Goal: Information Seeking & Learning: Learn about a topic

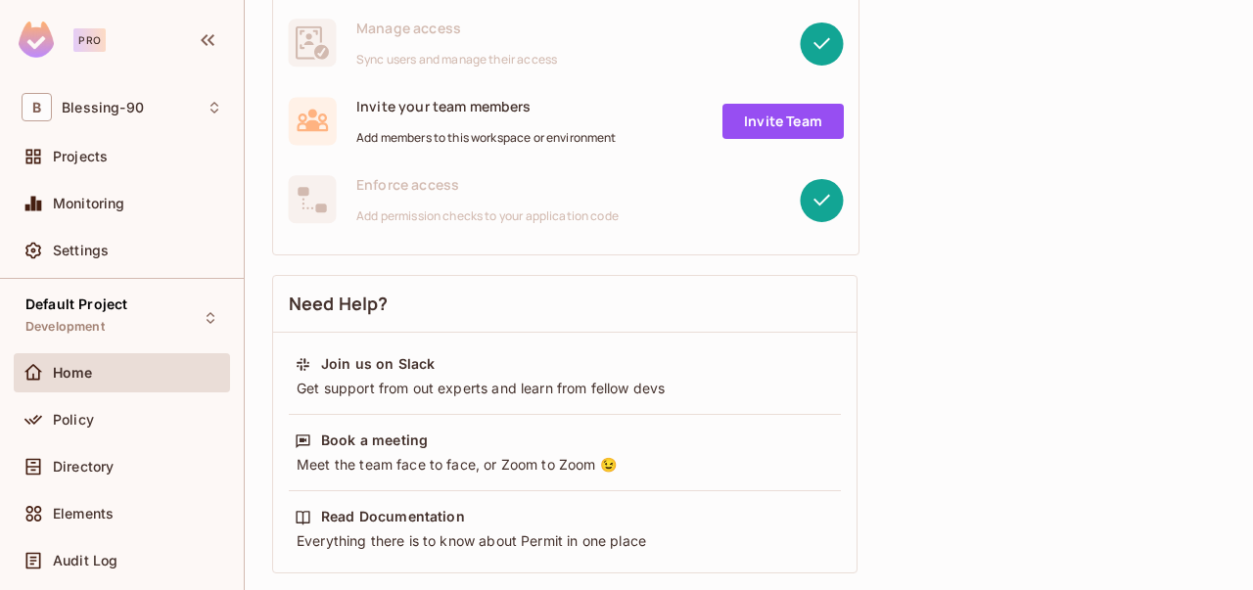
scroll to position [502, 0]
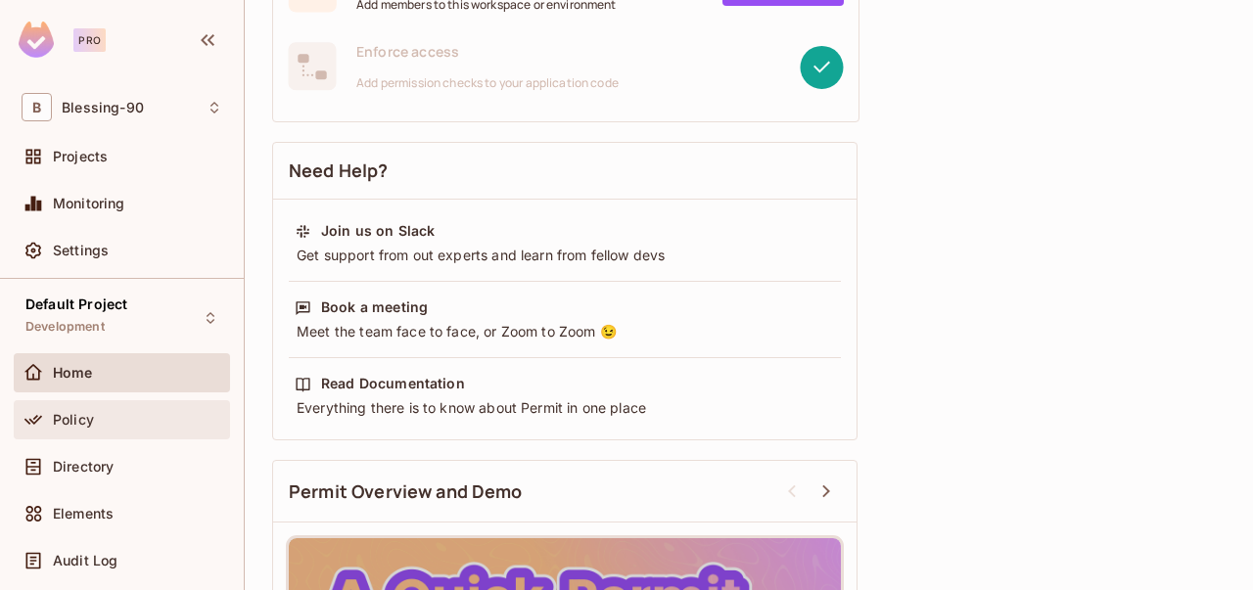
click at [115, 425] on div "Policy" at bounding box center [137, 420] width 169 height 16
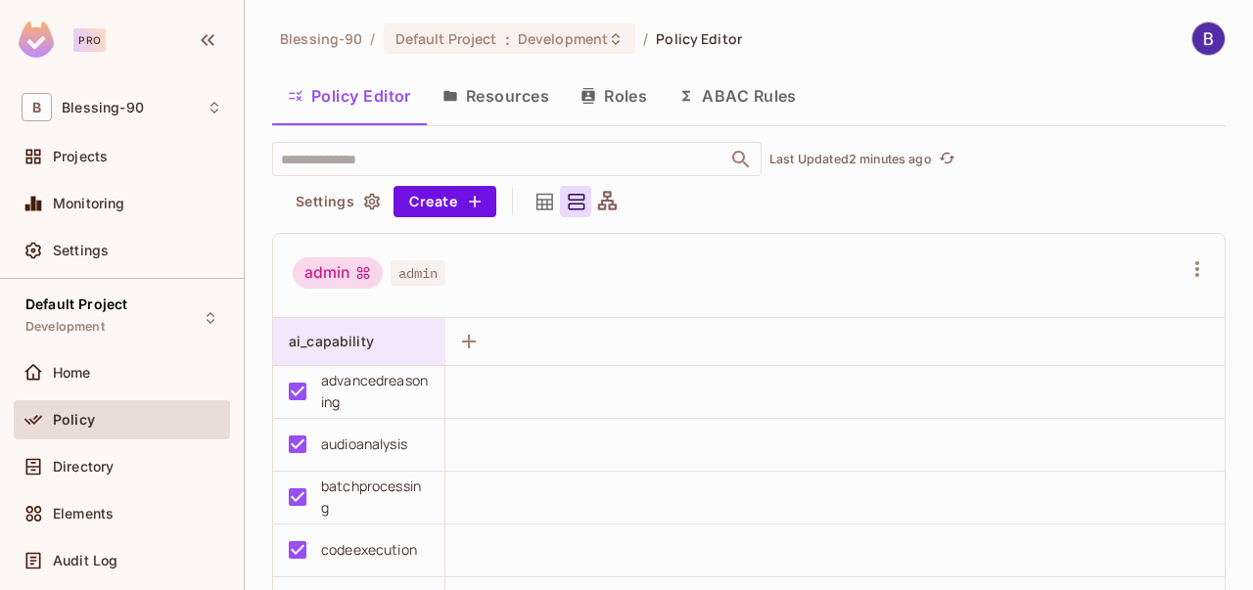
drag, startPoint x: 343, startPoint y: 351, endPoint x: 334, endPoint y: 350, distance: 9.8
click at [334, 350] on div "ai_capability" at bounding box center [365, 341] width 153 height 23
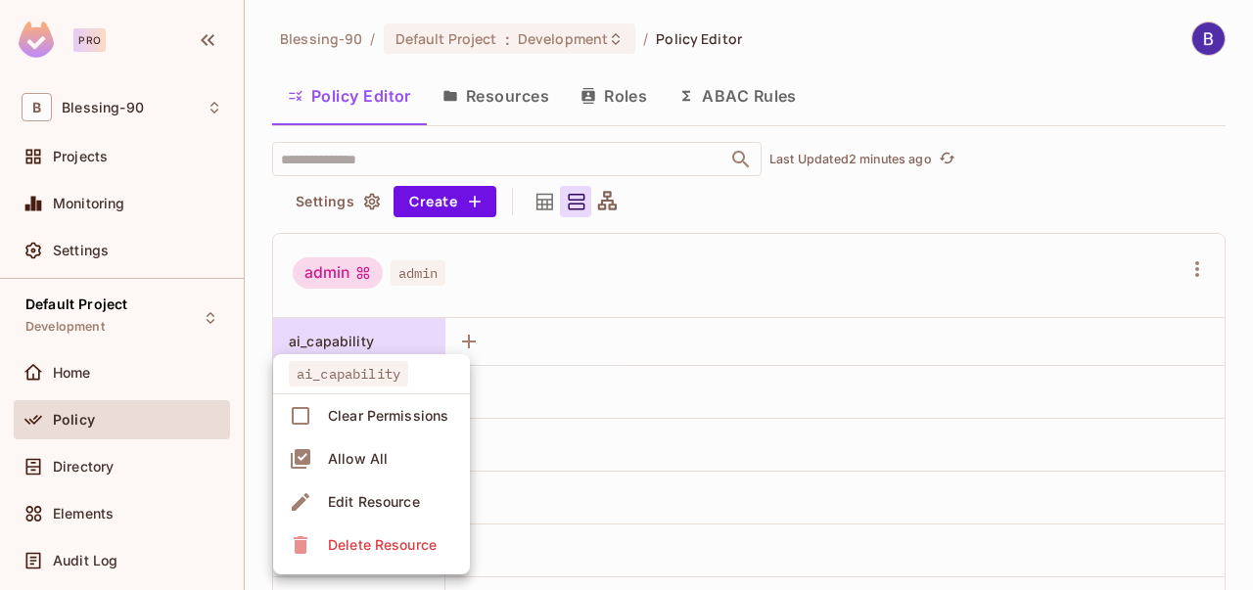
click at [334, 350] on div at bounding box center [626, 295] width 1253 height 590
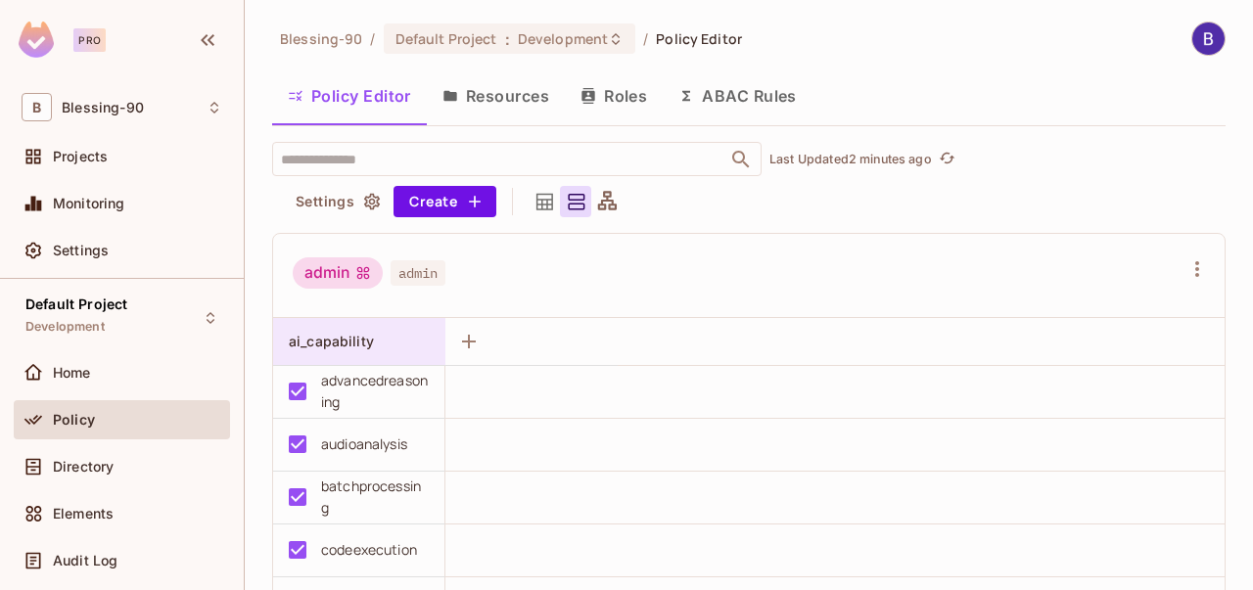
click at [334, 350] on div "ai_capability" at bounding box center [365, 341] width 153 height 23
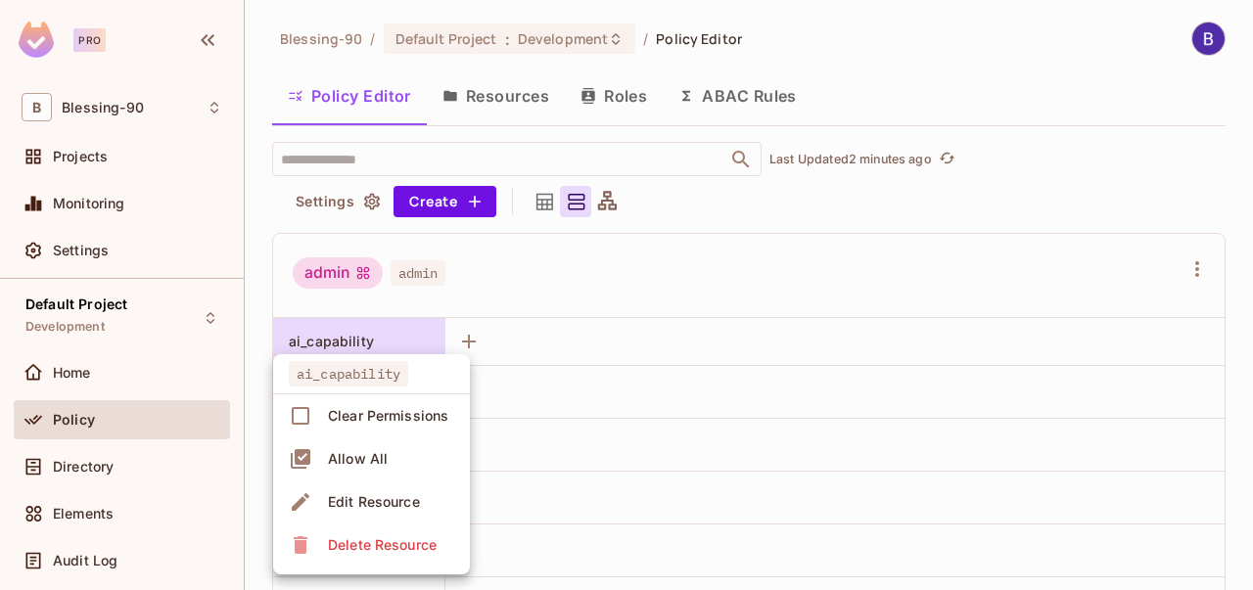
click at [345, 326] on div at bounding box center [626, 295] width 1253 height 590
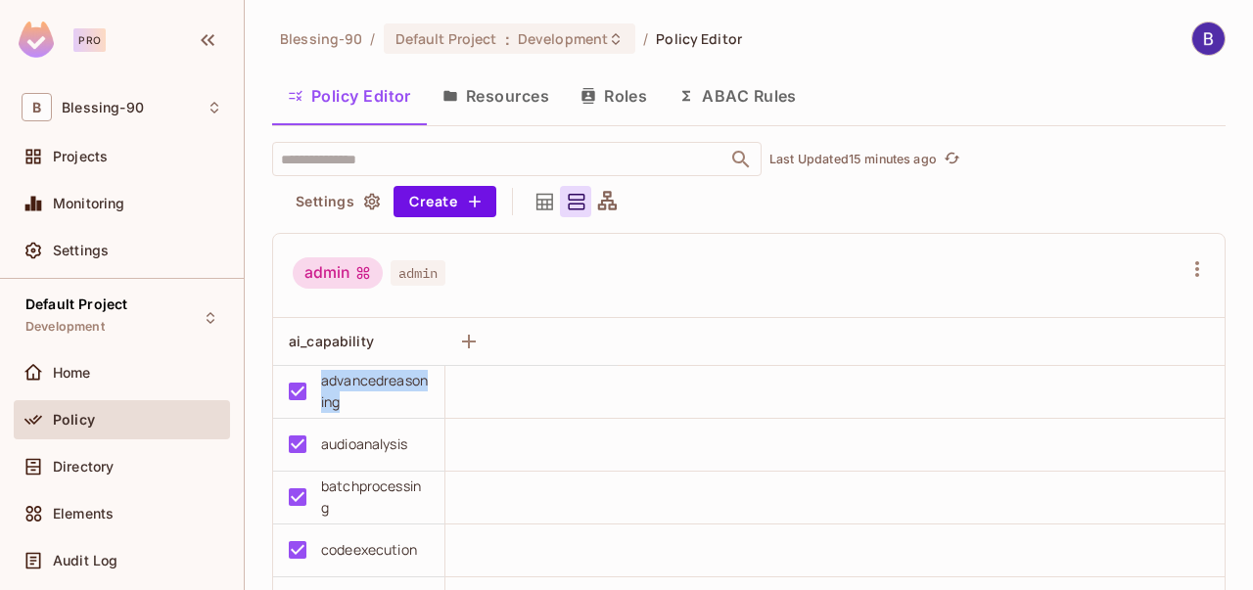
drag, startPoint x: 321, startPoint y: 379, endPoint x: 352, endPoint y: 400, distance: 38.0
click at [352, 400] on div "advancedreasoning" at bounding box center [375, 391] width 108 height 43
copy div "advancedreasoning"
click at [316, 449] on div "audioanalysis" at bounding box center [353, 444] width 152 height 41
copy div "audioanalysis"
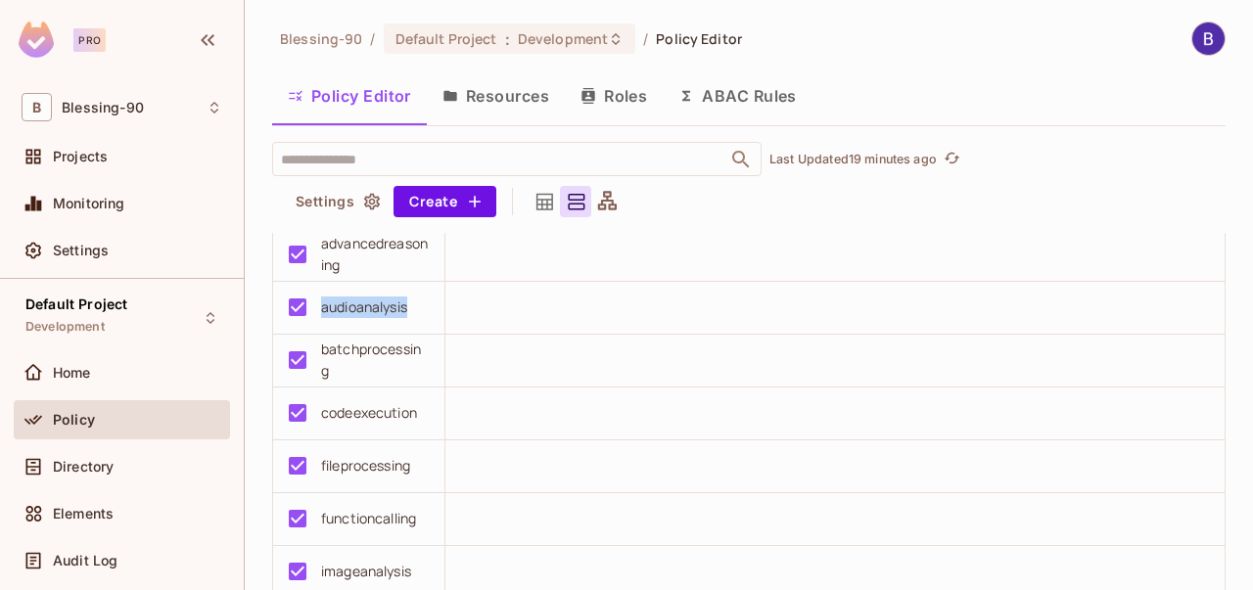
scroll to position [145, 0]
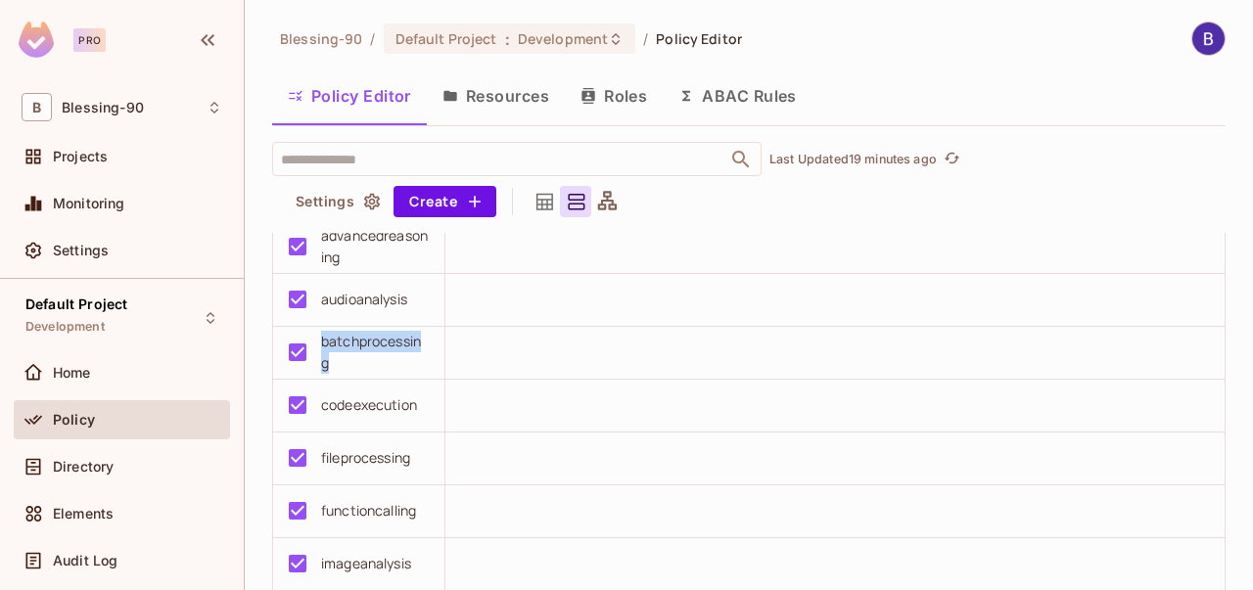
click at [315, 341] on div "batchprocessing" at bounding box center [353, 353] width 152 height 42
copy div "batchprocessing"
click at [316, 466] on div "fileprocessing" at bounding box center [353, 457] width 152 height 41
copy div "fileprocessing"
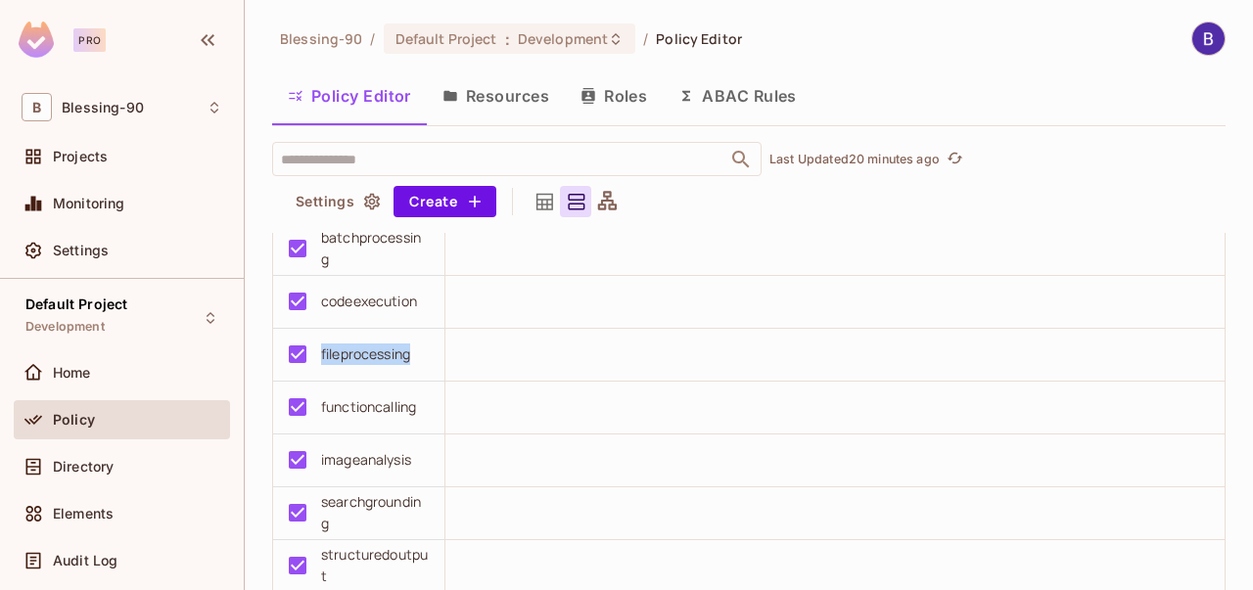
scroll to position [251, 0]
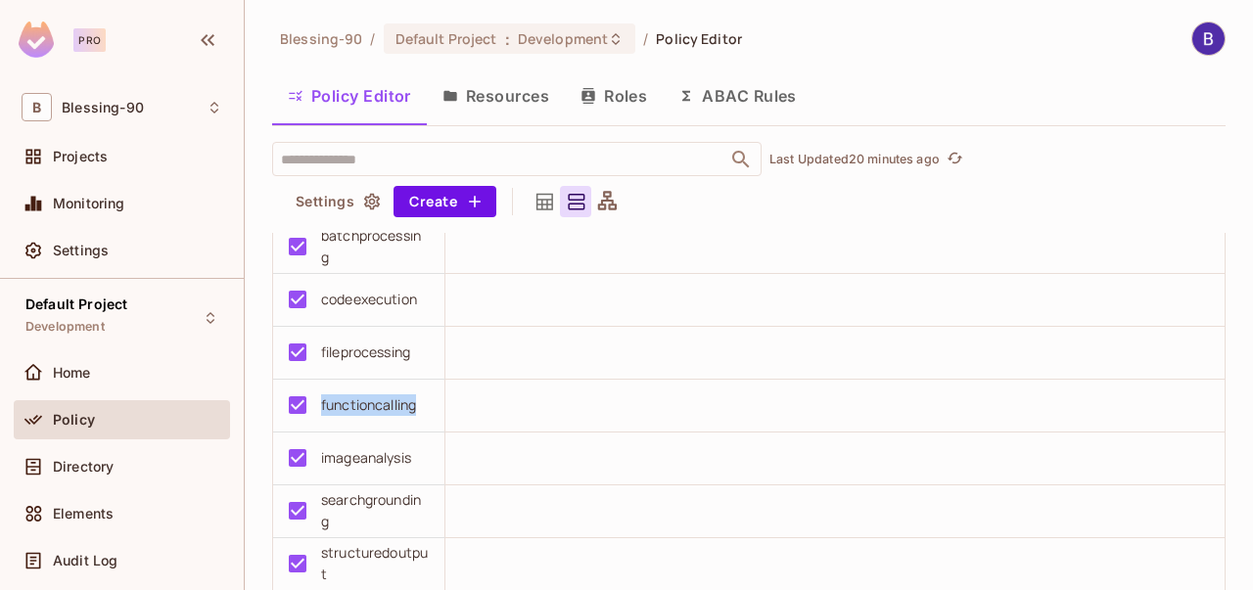
click at [296, 404] on div "functioncalling" at bounding box center [353, 405] width 152 height 41
copy div "functioncalling"
click at [413, 453] on div "imageanalysis" at bounding box center [353, 457] width 152 height 41
click at [317, 461] on div "imageanalysis" at bounding box center [353, 457] width 152 height 41
copy div "imageanalysis"
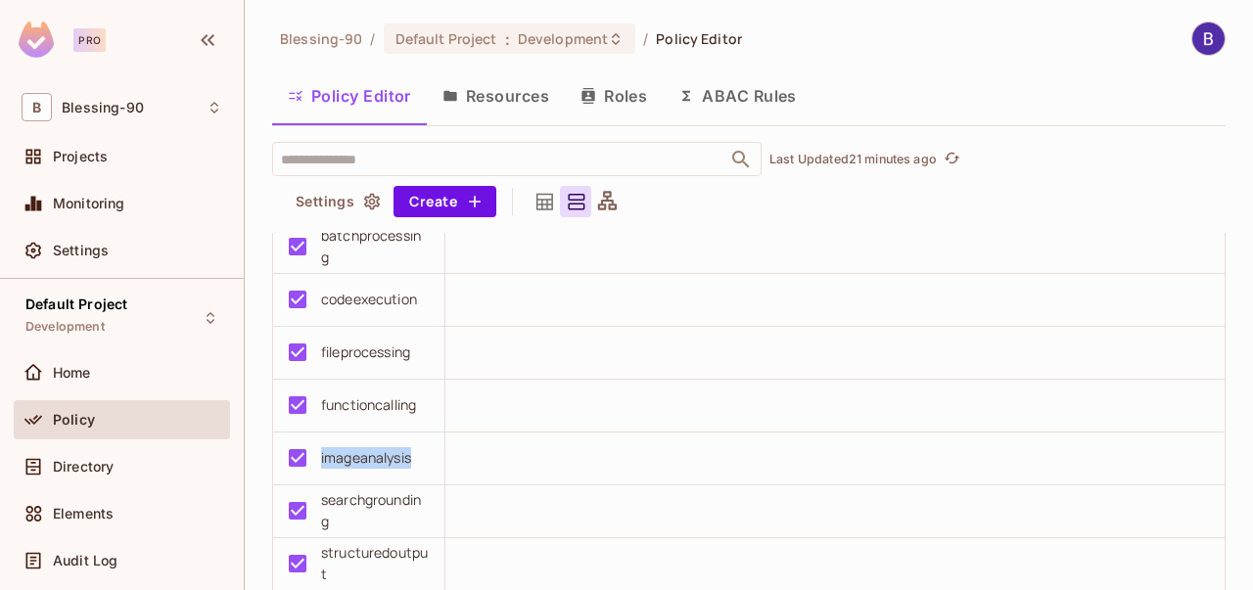
copy div "imageanalysis"
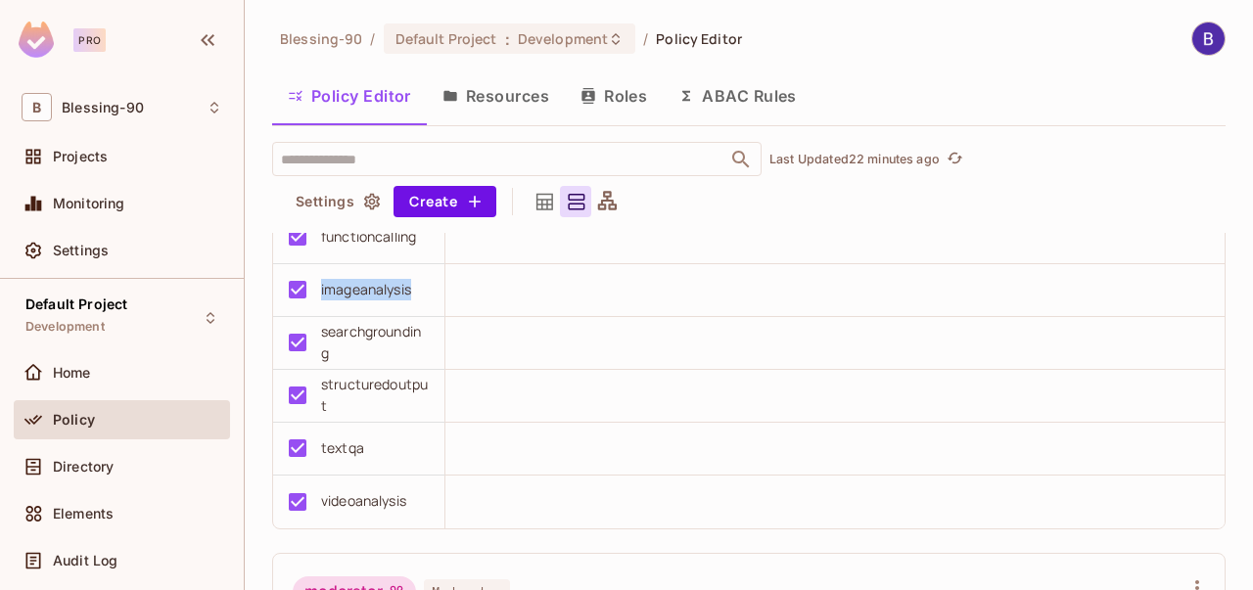
scroll to position [411, 0]
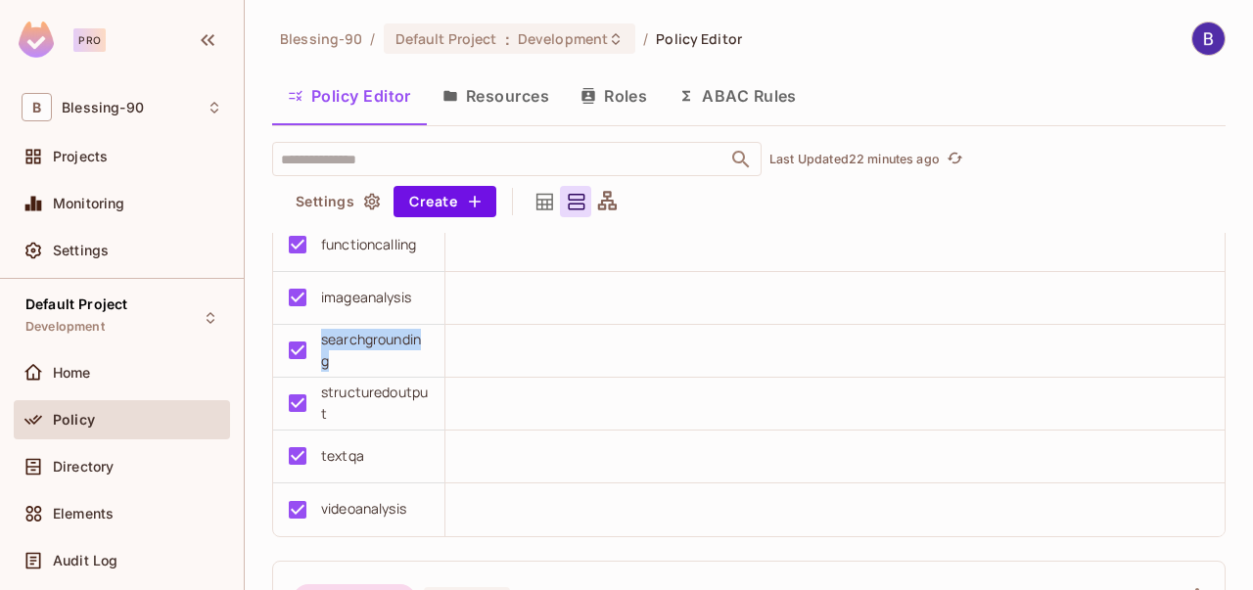
drag, startPoint x: 329, startPoint y: 357, endPoint x: 319, endPoint y: 337, distance: 22.8
click at [319, 337] on div "searchgrounding" at bounding box center [353, 351] width 152 height 42
copy div "searchgrounding"
click at [315, 393] on div "structuredoutput" at bounding box center [353, 404] width 152 height 42
copy div "structuredoutput"
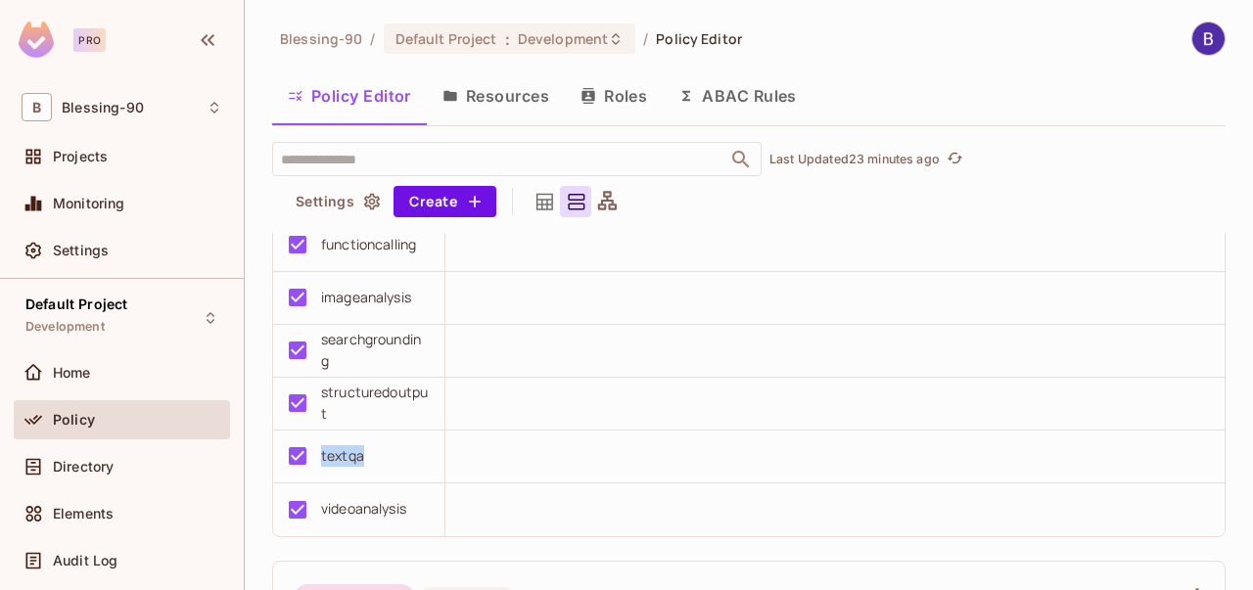
click at [309, 457] on div "textqa" at bounding box center [353, 455] width 152 height 41
copy div "textqa"
click at [406, 508] on div "videoanalysis" at bounding box center [363, 509] width 85 height 22
click at [305, 510] on div "videoanalysis" at bounding box center [353, 509] width 152 height 41
